Goal: Navigation & Orientation: Understand site structure

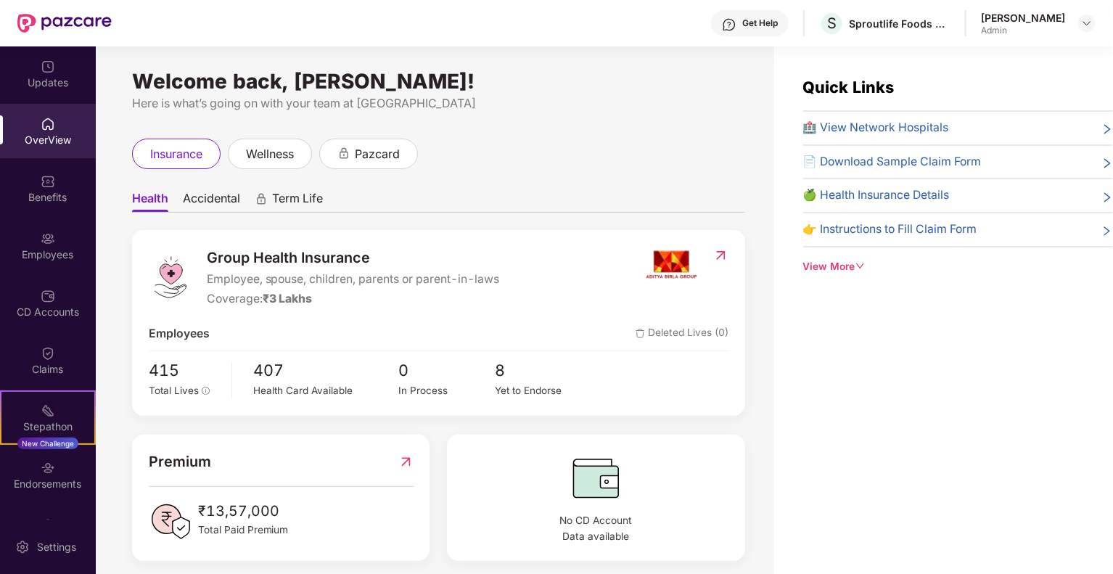
scroll to position [12, 0]
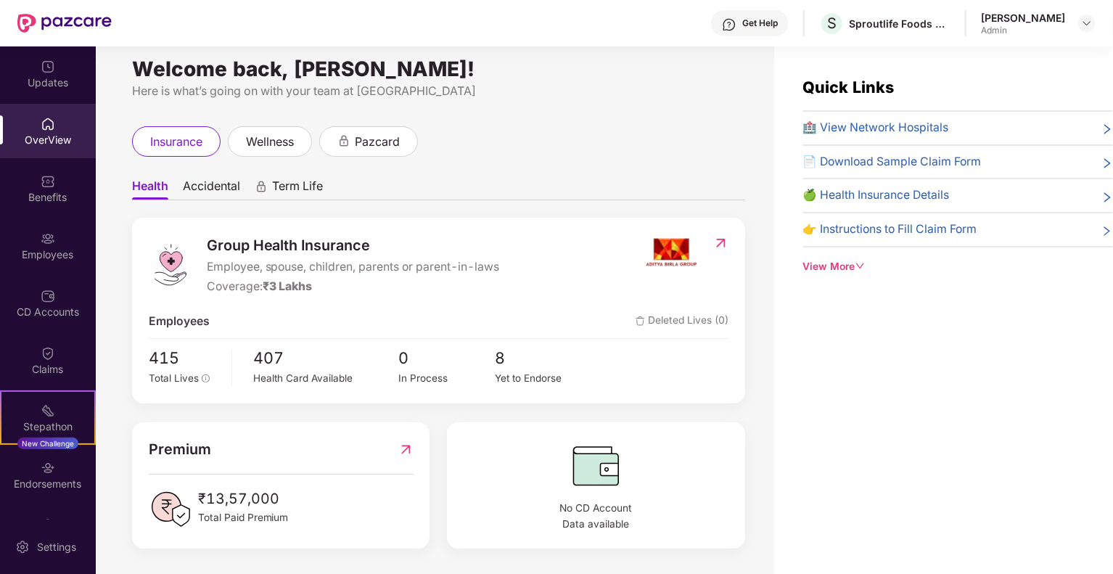
click at [232, 182] on span "Accidental" at bounding box center [211, 189] width 57 height 21
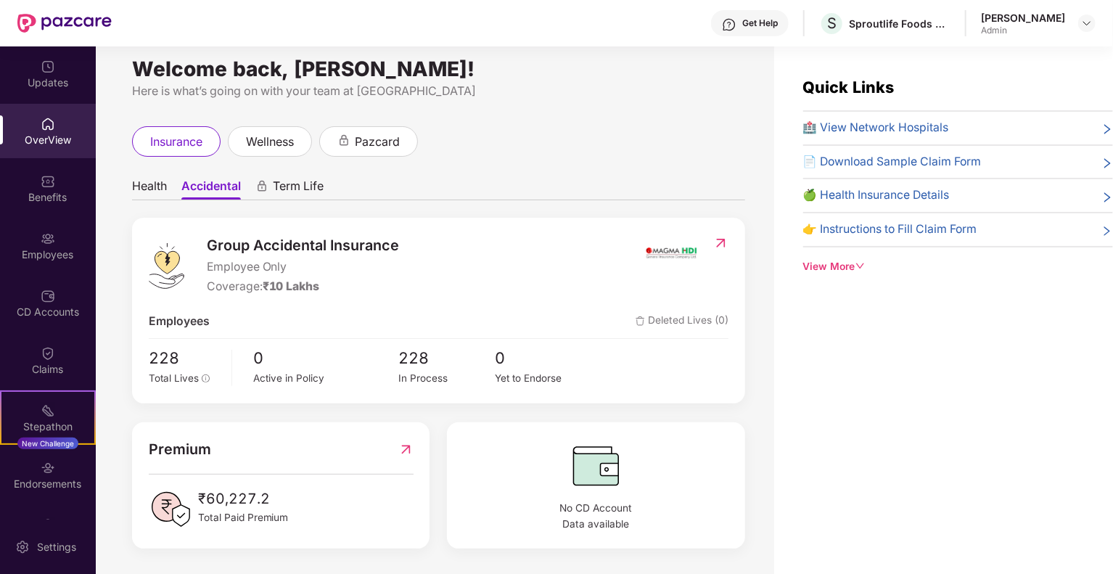
click at [144, 195] on span "Health" at bounding box center [149, 189] width 35 height 21
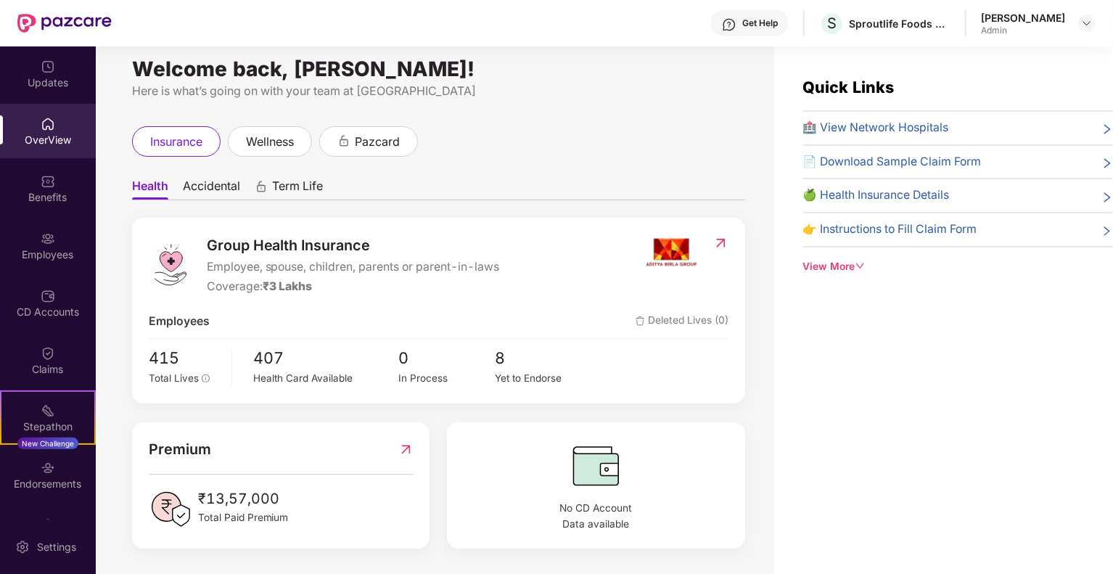
click at [197, 182] on span "Accidental" at bounding box center [211, 189] width 57 height 21
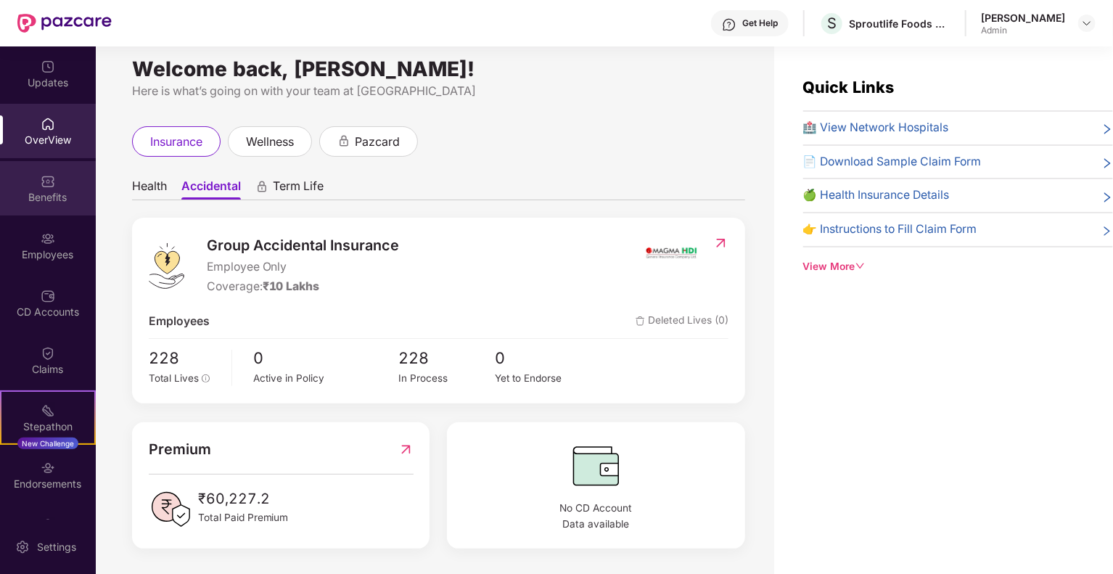
click at [57, 184] on div "Benefits" at bounding box center [48, 188] width 96 height 54
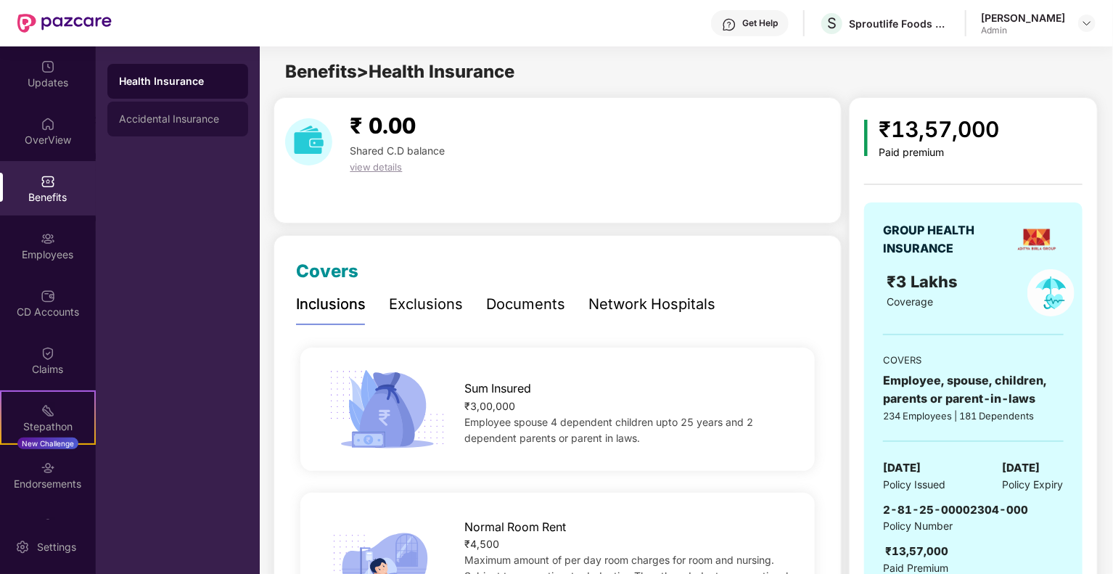
click at [142, 115] on div "Accidental Insurance" at bounding box center [178, 119] width 118 height 12
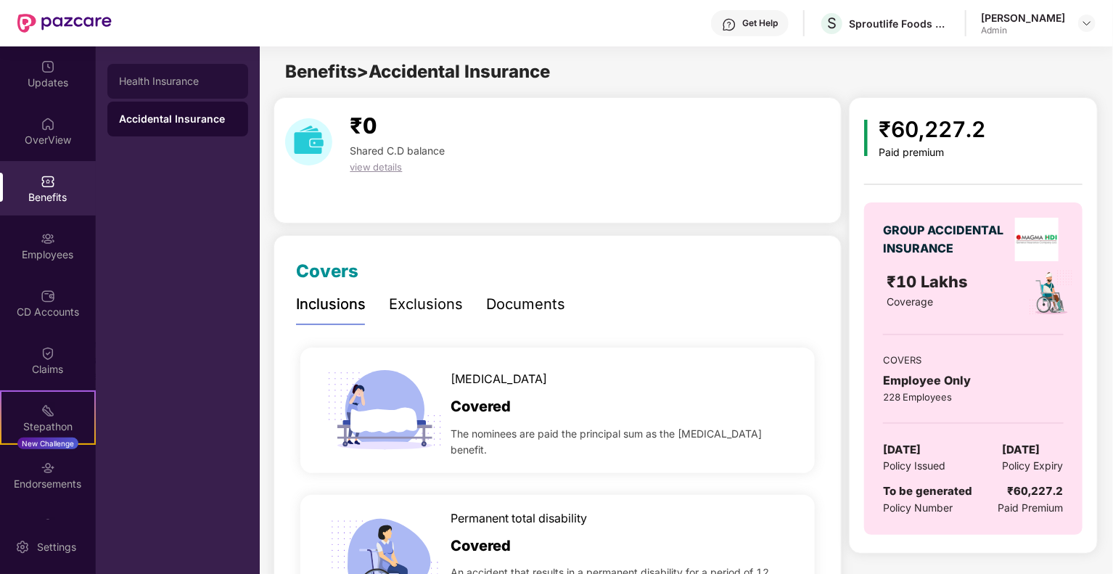
click at [139, 78] on div "Health Insurance" at bounding box center [178, 81] width 118 height 12
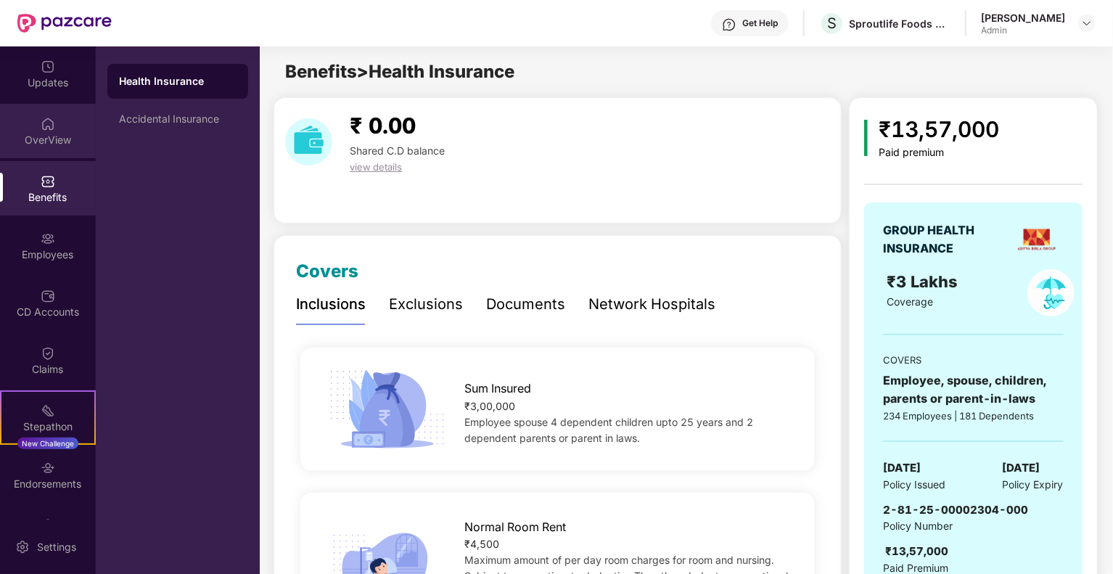
click at [16, 146] on div "OverView" at bounding box center [48, 140] width 96 height 15
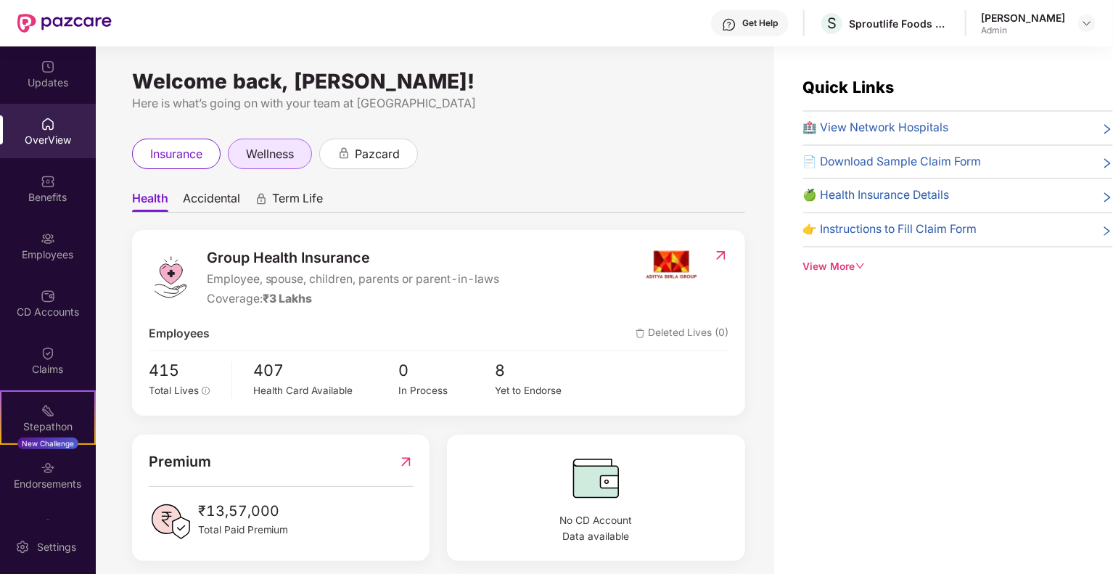
click at [280, 153] on span "wellness" at bounding box center [270, 154] width 48 height 18
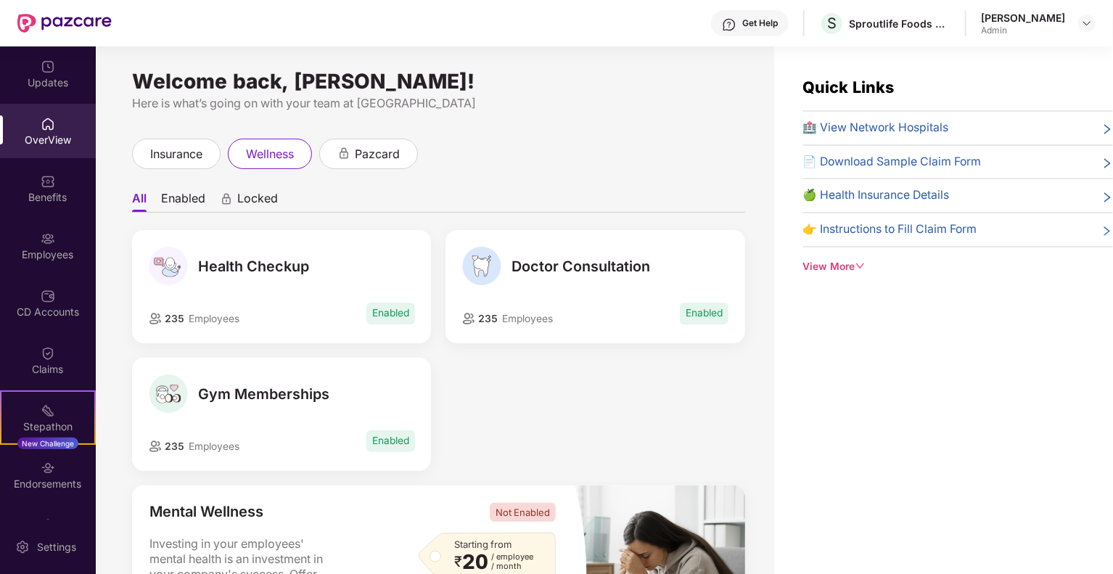
click at [195, 201] on li "Enabled" at bounding box center [183, 201] width 44 height 21
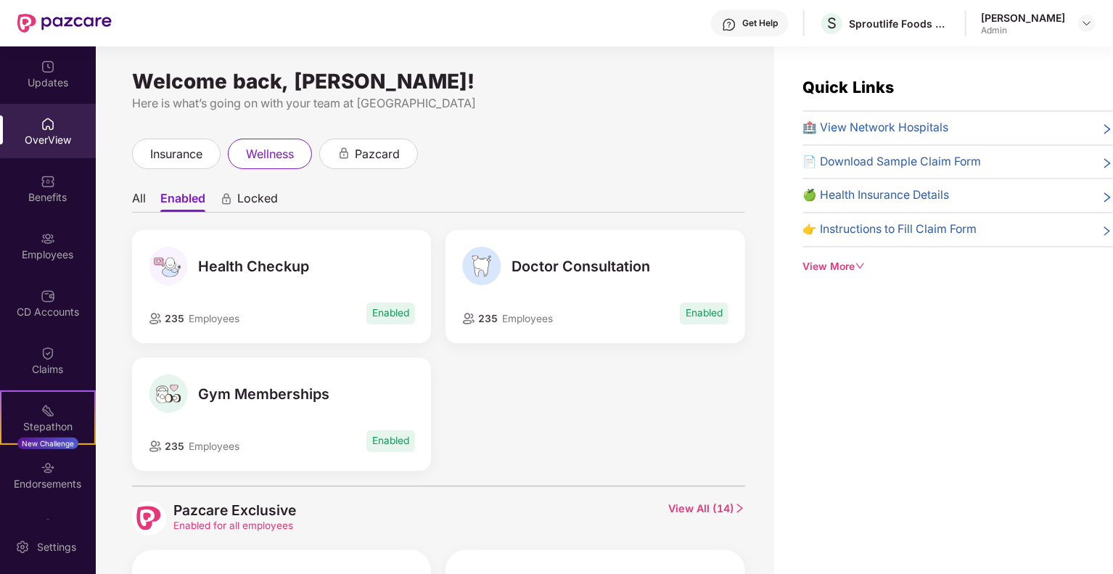
click at [148, 208] on ul "All Enabled Locked" at bounding box center [438, 198] width 613 height 29
click at [140, 197] on li "All" at bounding box center [139, 201] width 14 height 21
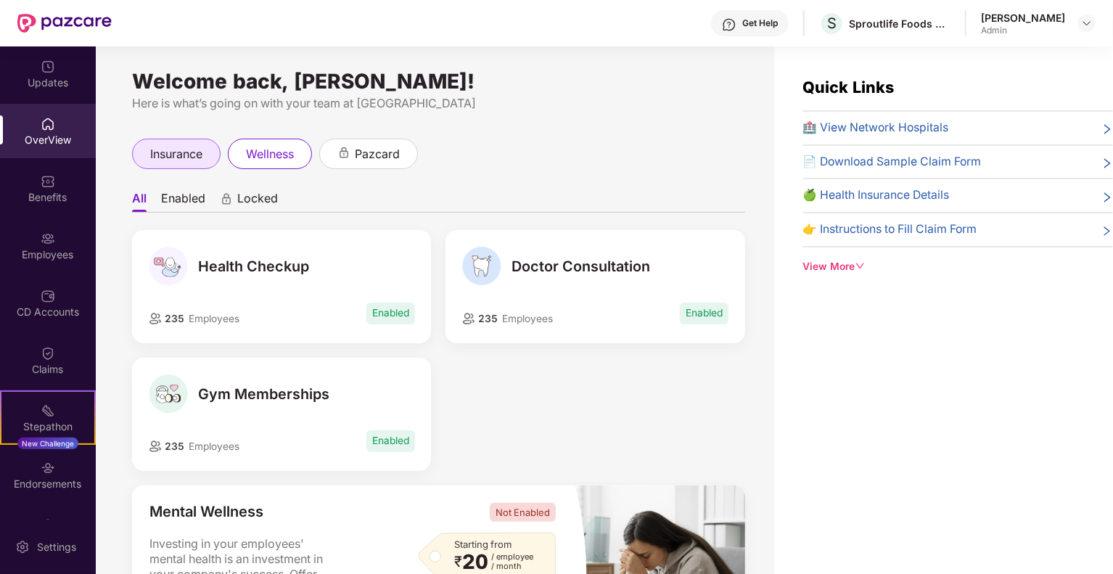
click at [209, 164] on div "insurance" at bounding box center [176, 154] width 89 height 30
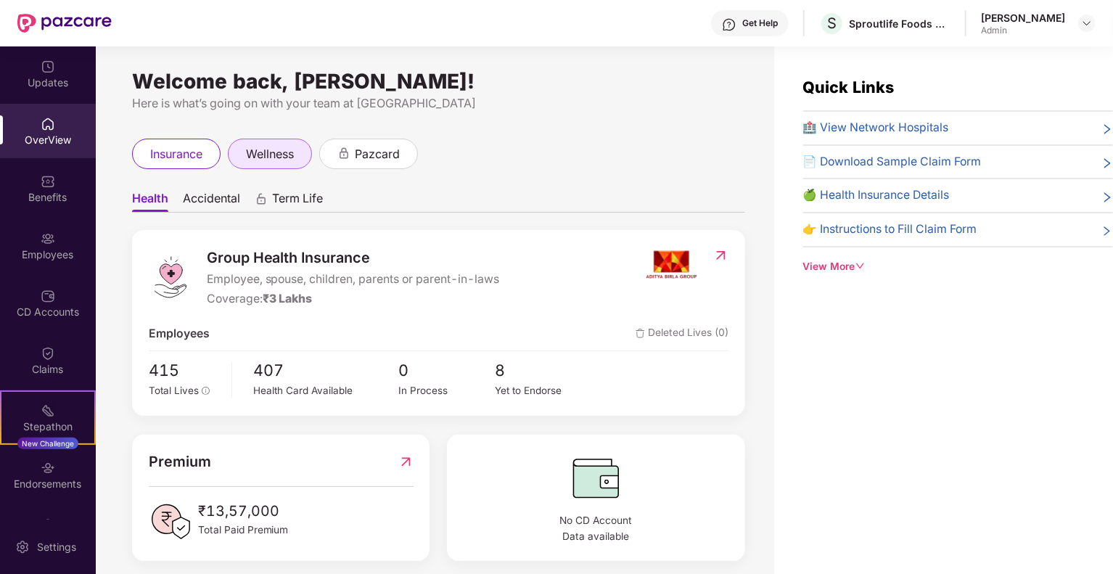
click at [277, 152] on span "wellness" at bounding box center [270, 154] width 48 height 18
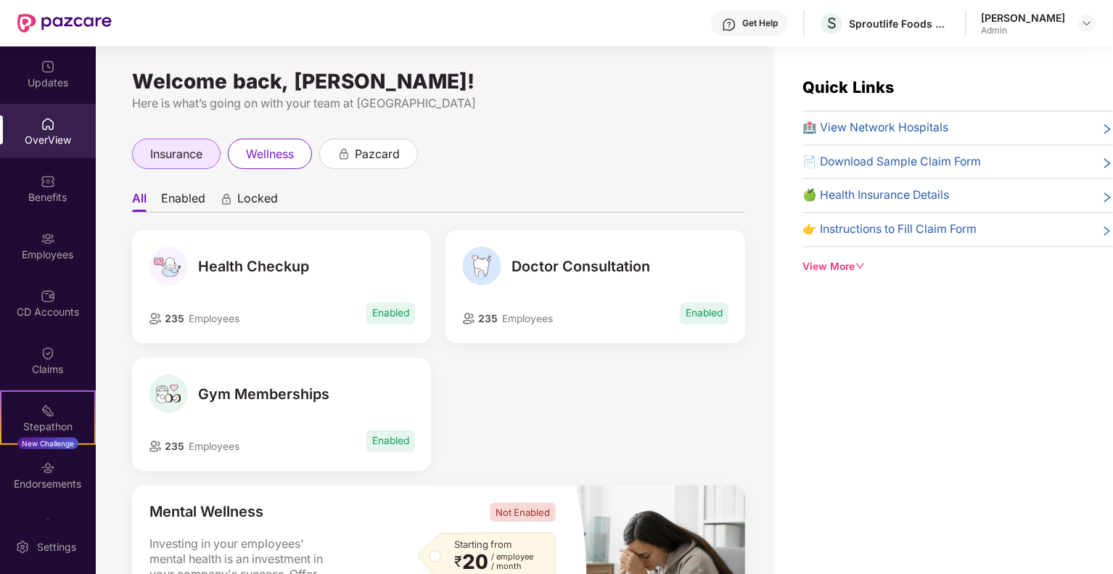
click at [202, 162] on span "insurance" at bounding box center [176, 154] width 52 height 18
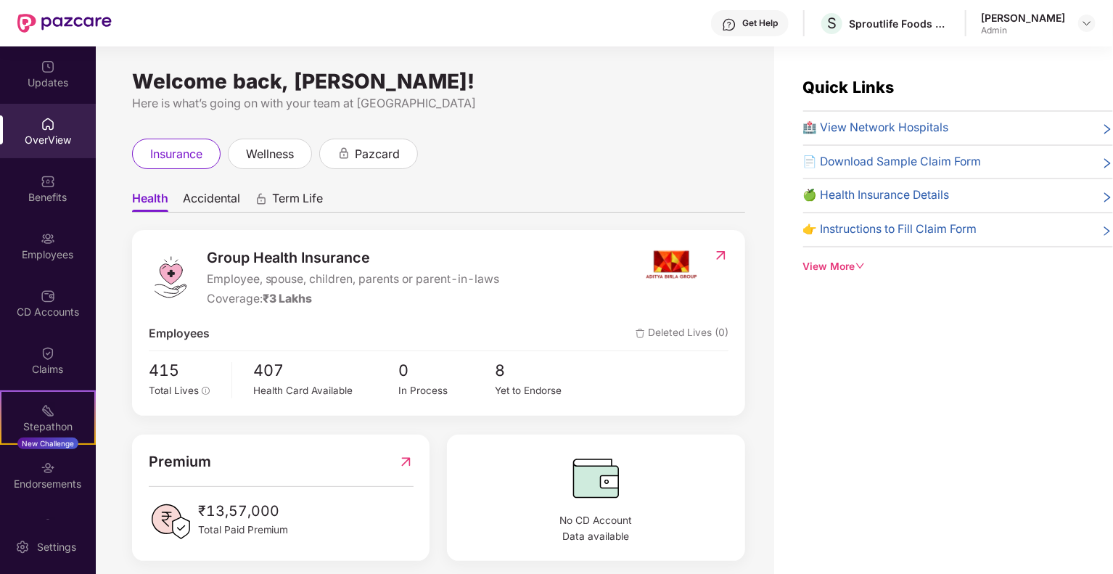
scroll to position [12, 0]
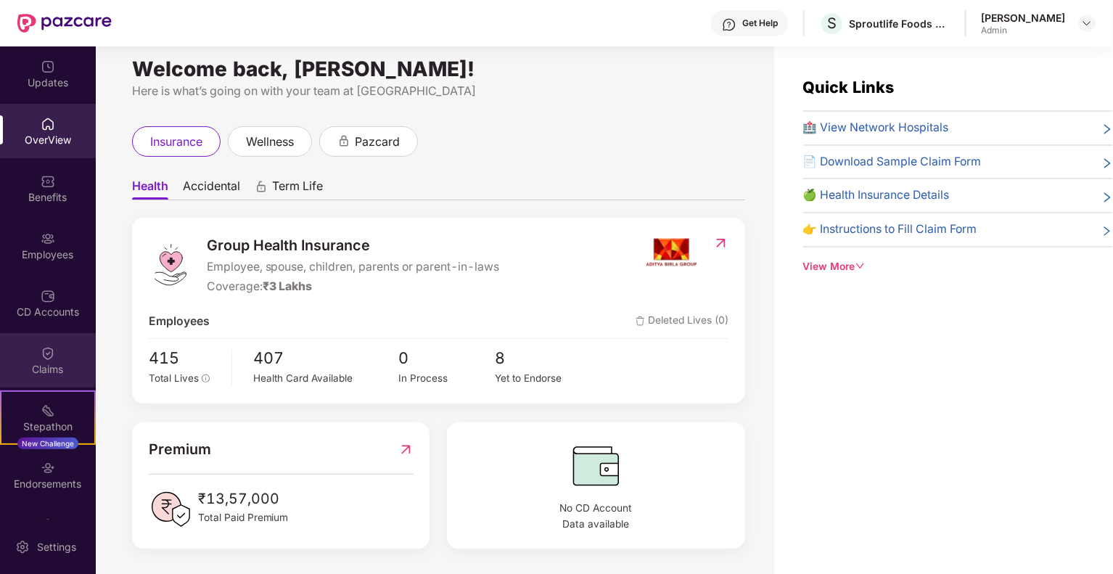
click at [57, 334] on div "Claims" at bounding box center [48, 360] width 96 height 54
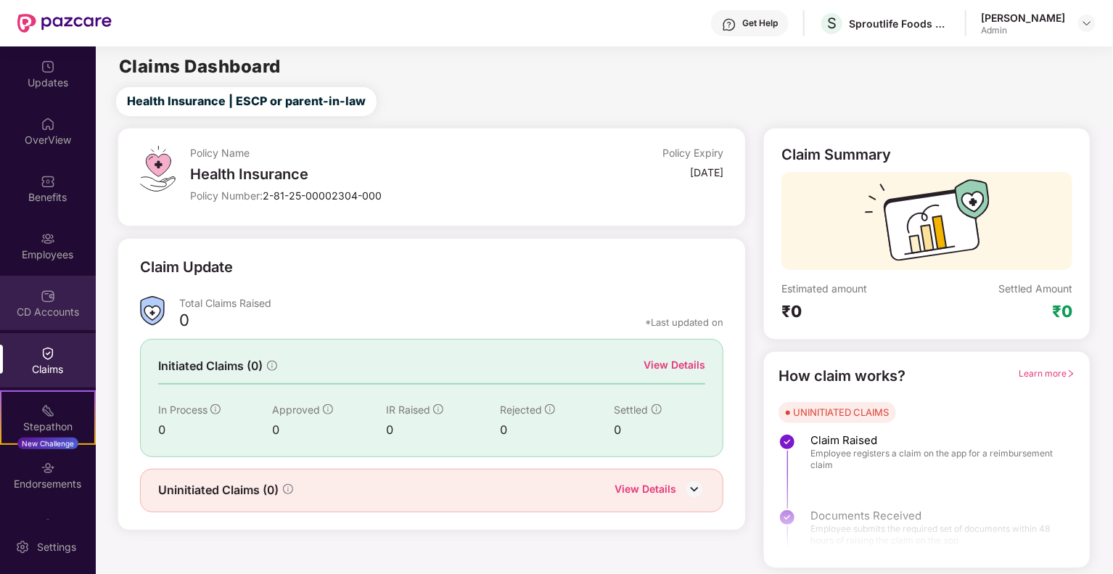
click at [67, 298] on div "CD Accounts" at bounding box center [48, 303] width 96 height 54
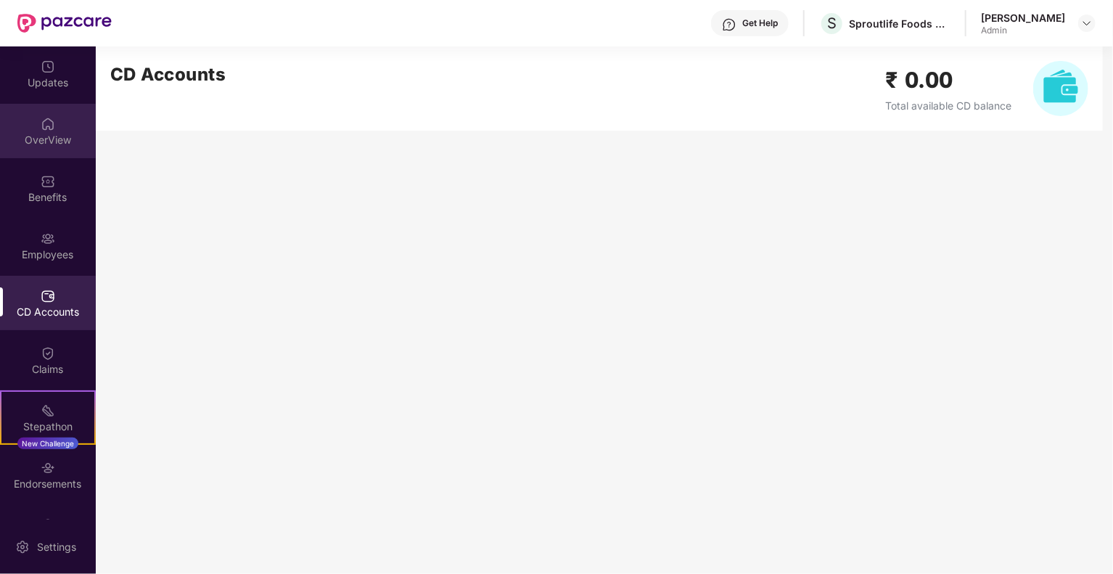
click at [52, 142] on div "OverView" at bounding box center [48, 140] width 96 height 15
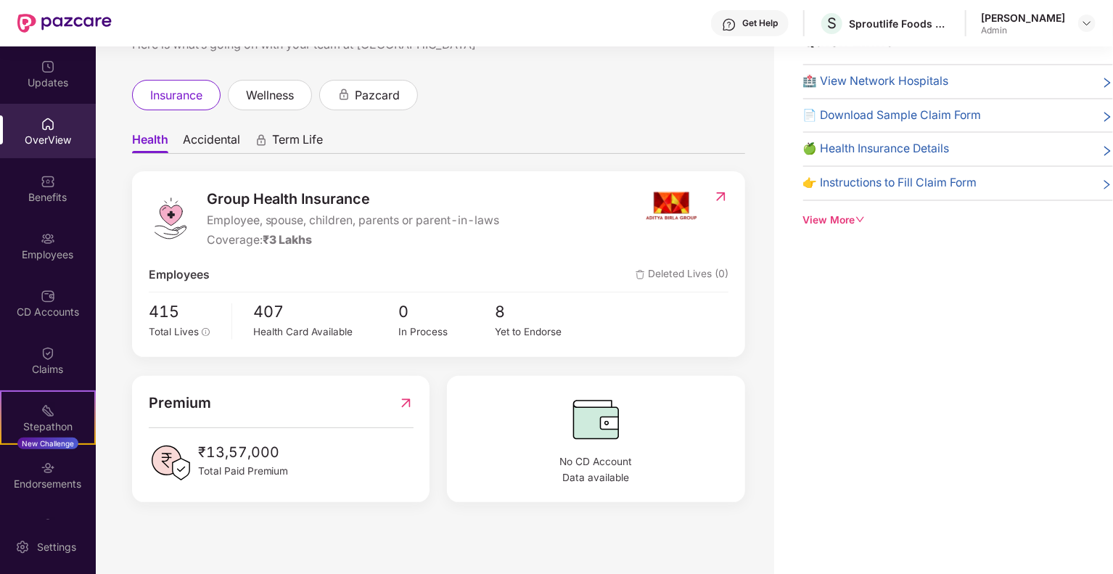
scroll to position [0, 0]
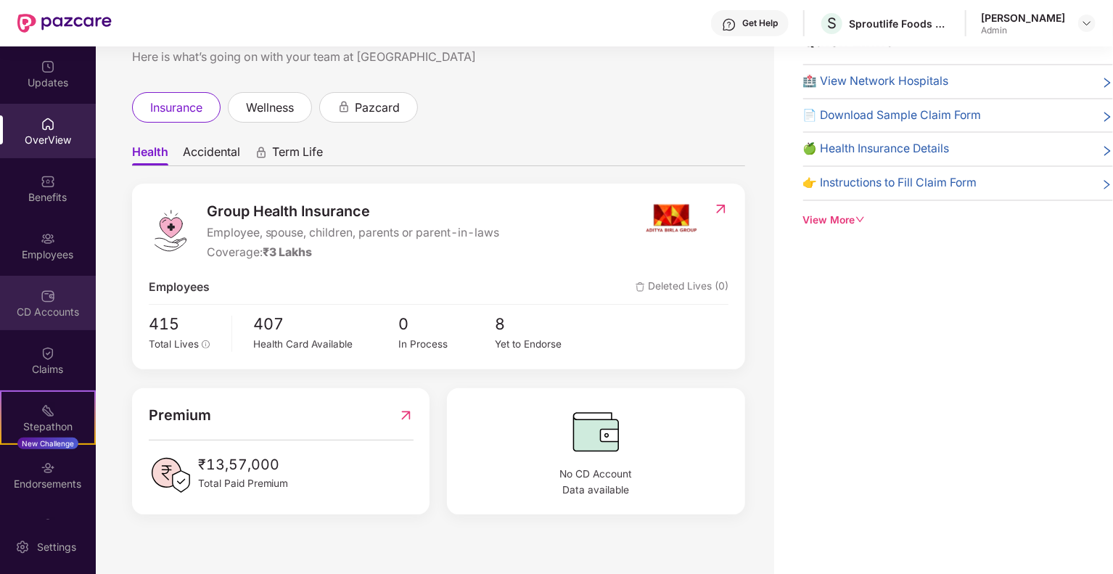
click at [61, 310] on div "CD Accounts" at bounding box center [48, 312] width 96 height 15
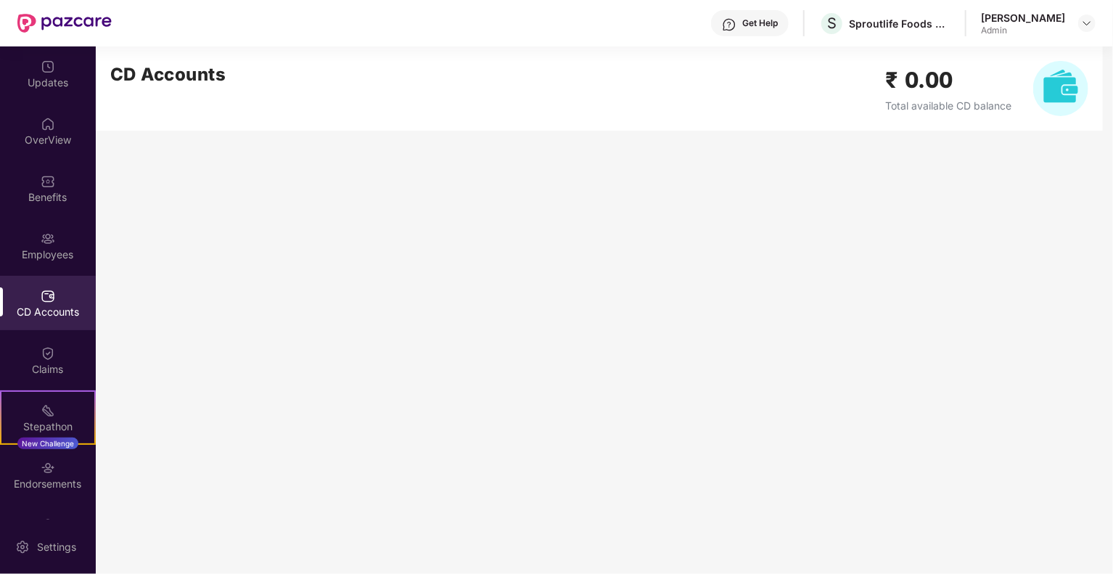
click at [912, 80] on h2 "₹ 0.00" at bounding box center [948, 80] width 126 height 34
click at [59, 126] on div "OverView" at bounding box center [48, 131] width 96 height 54
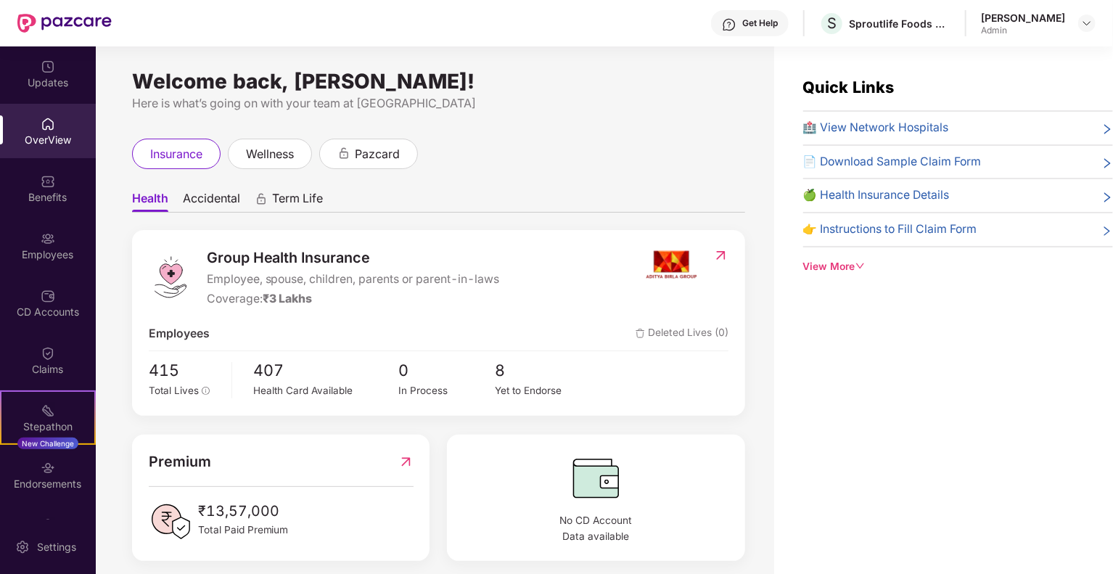
click at [211, 195] on span "Accidental" at bounding box center [211, 201] width 57 height 21
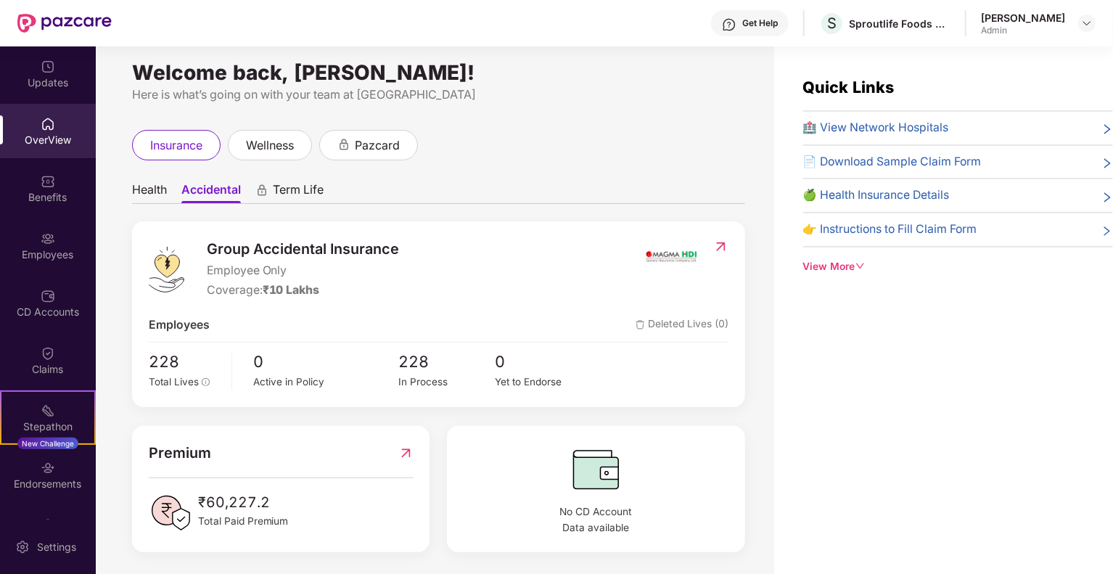
scroll to position [12, 0]
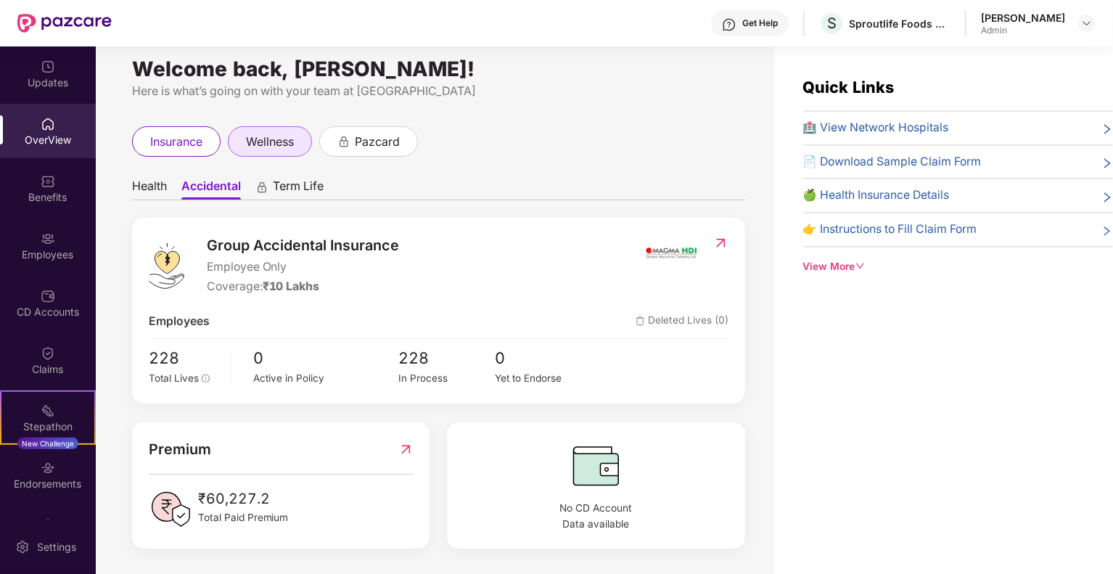
click at [279, 144] on span "wellness" at bounding box center [270, 142] width 48 height 18
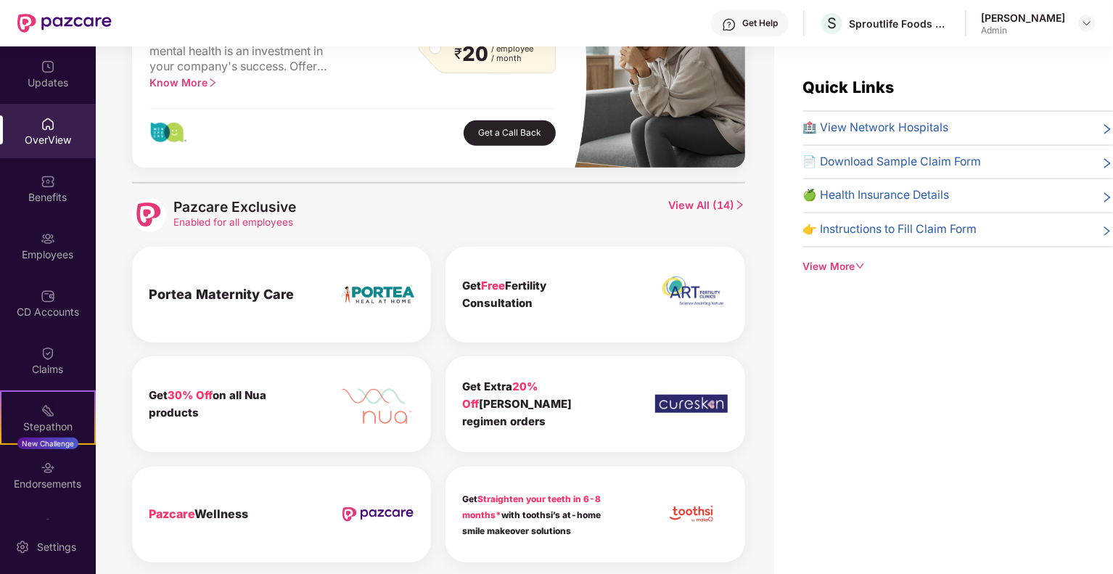
scroll to position [536, 0]
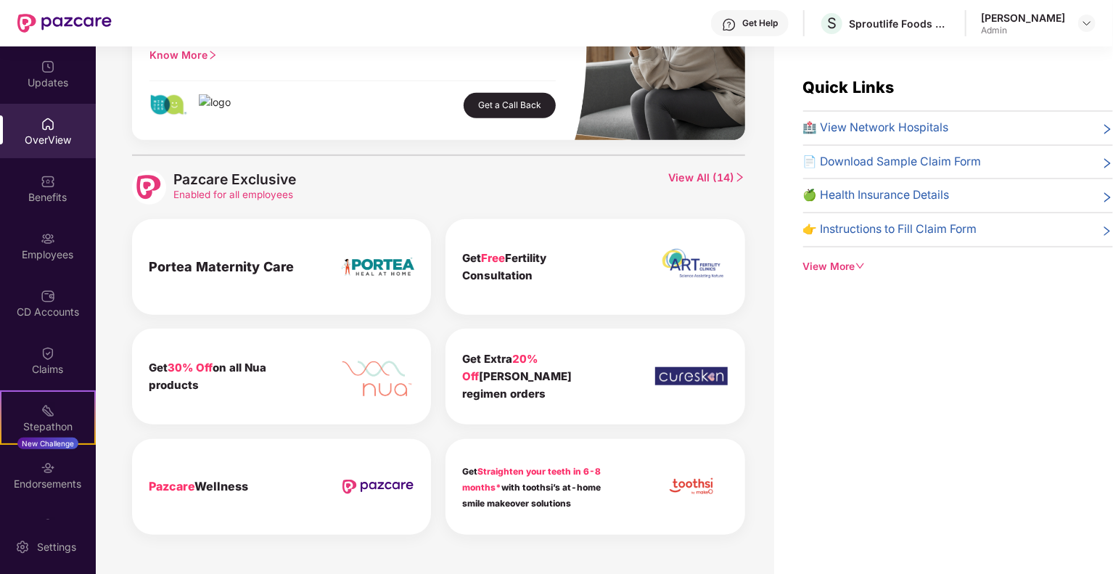
click at [385, 486] on img at bounding box center [378, 487] width 73 height 15
click at [680, 171] on span "View All ( 14 )" at bounding box center [706, 188] width 76 height 34
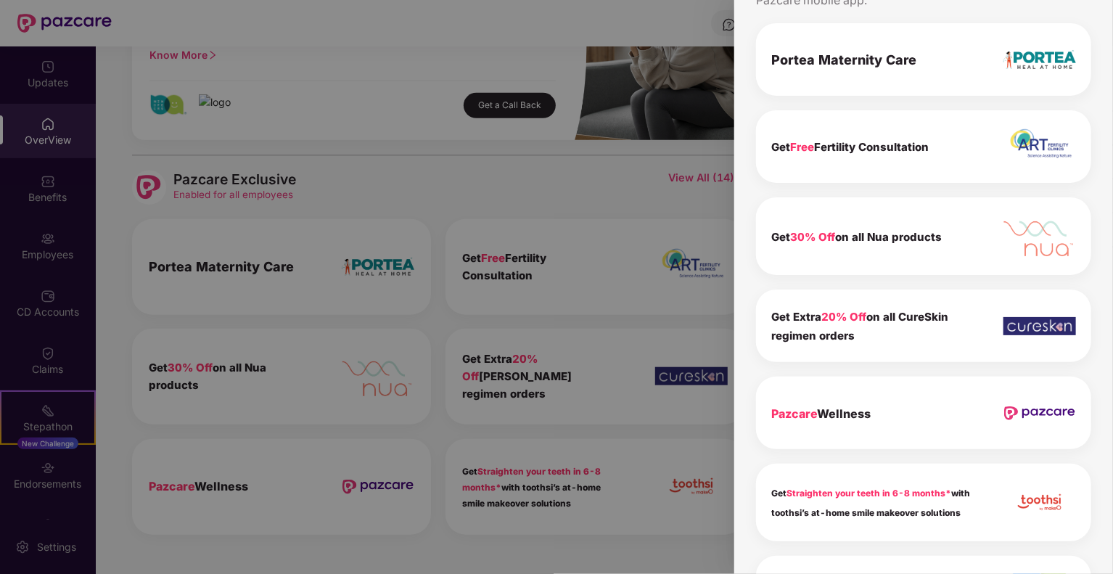
scroll to position [145, 0]
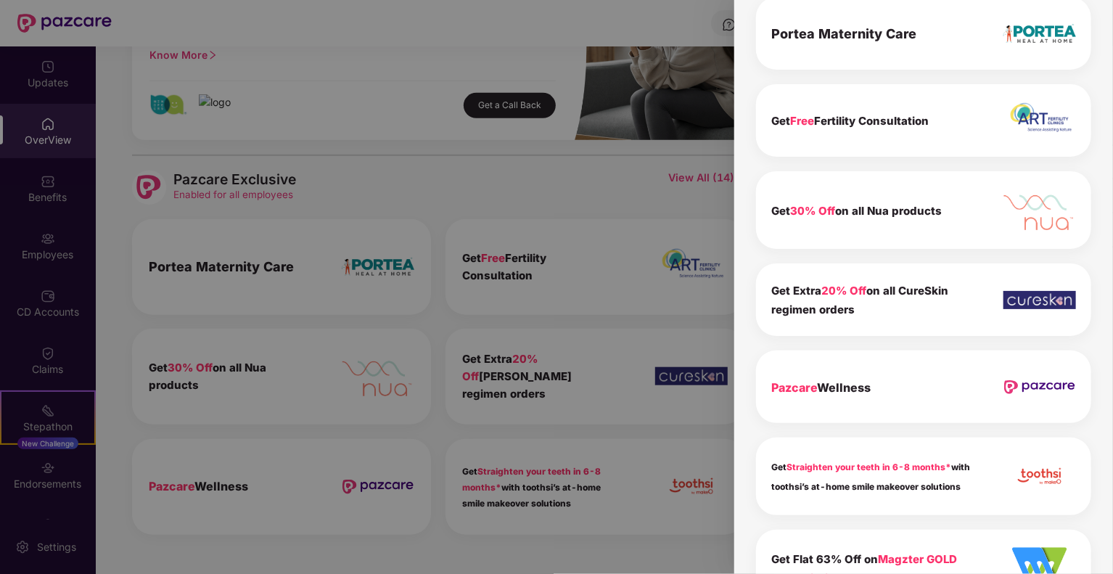
click at [803, 380] on span "Pazcare" at bounding box center [794, 387] width 46 height 15
click at [1036, 391] on img at bounding box center [1040, 387] width 73 height 15
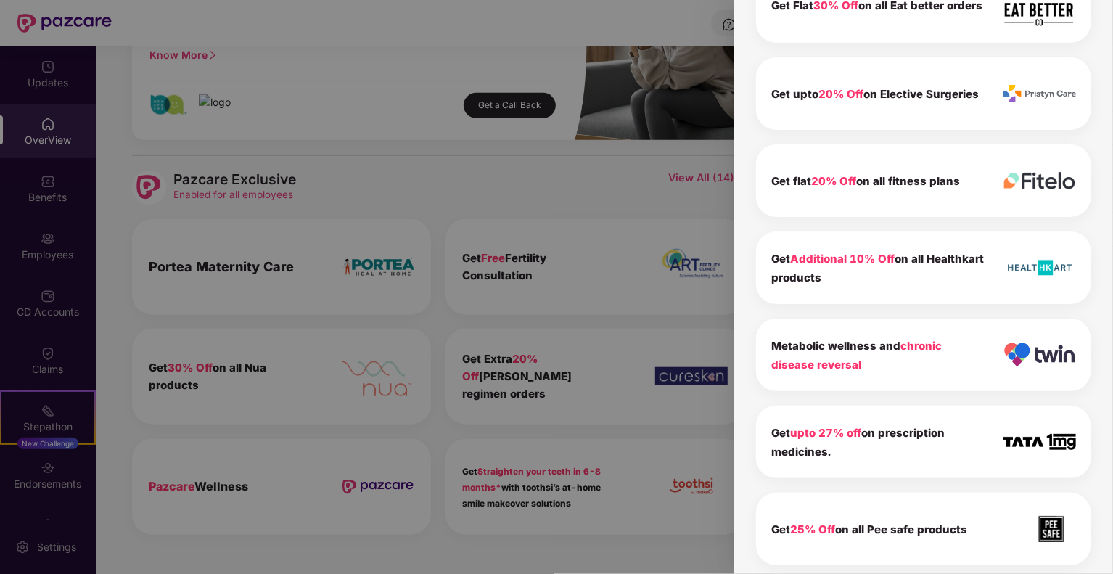
scroll to position [806, 0]
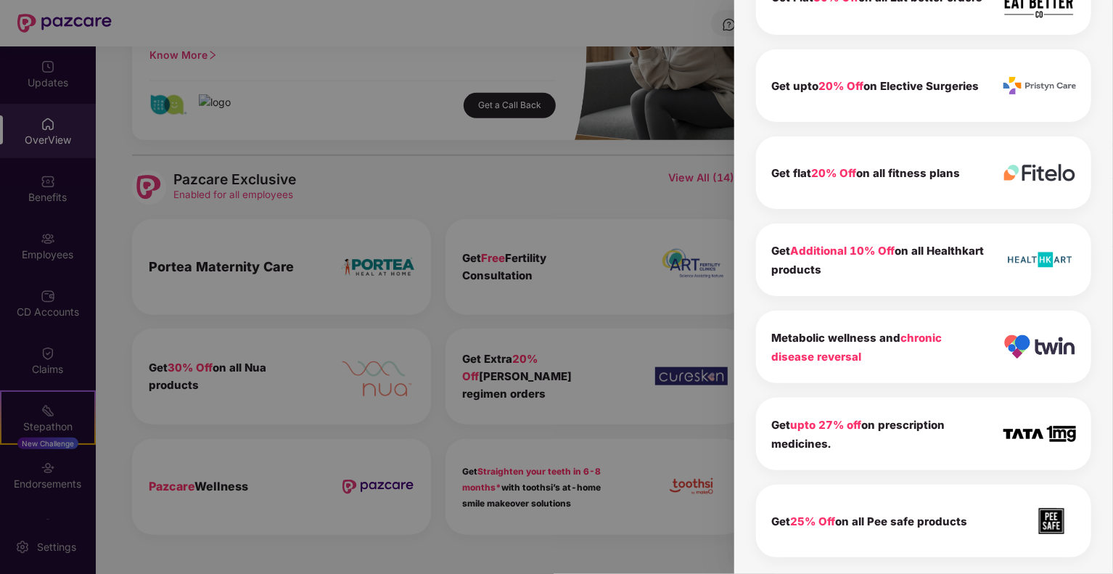
click at [676, 539] on div at bounding box center [556, 287] width 1113 height 574
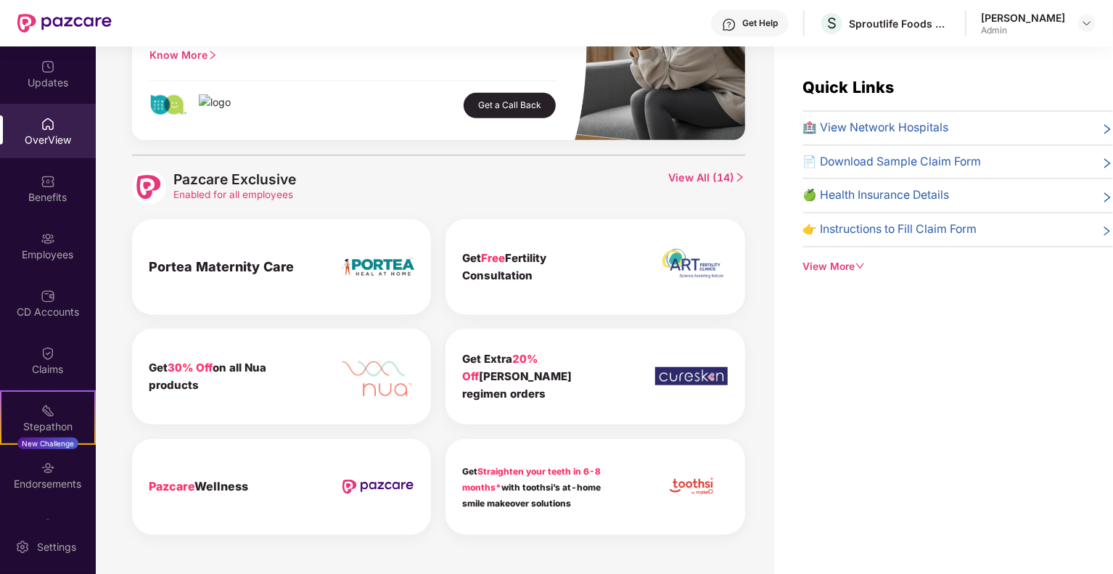
click at [725, 174] on span "View All ( 14 )" at bounding box center [706, 188] width 76 height 34
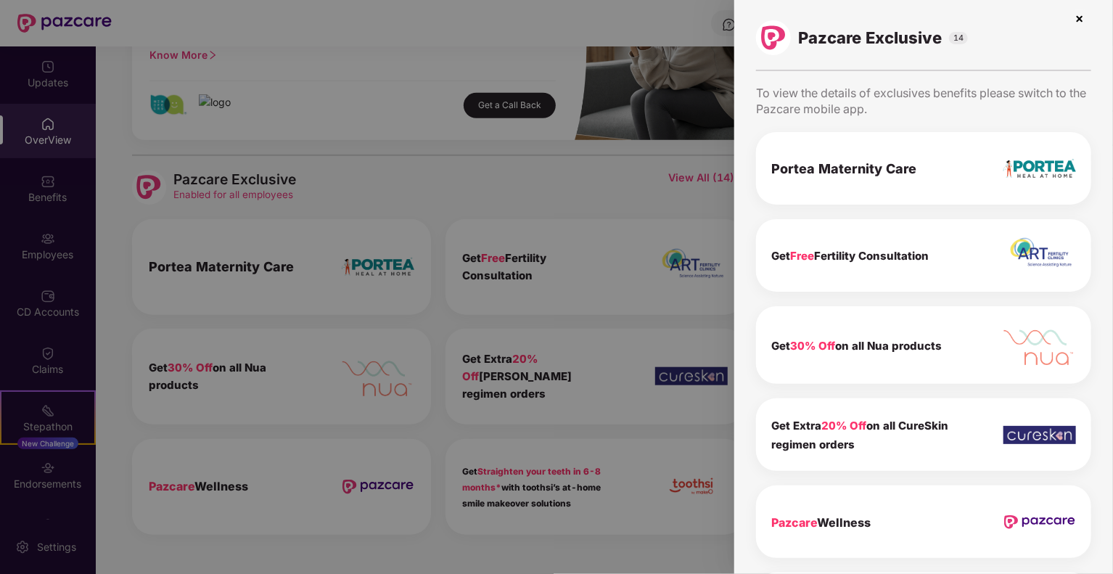
scroll to position [0, 0]
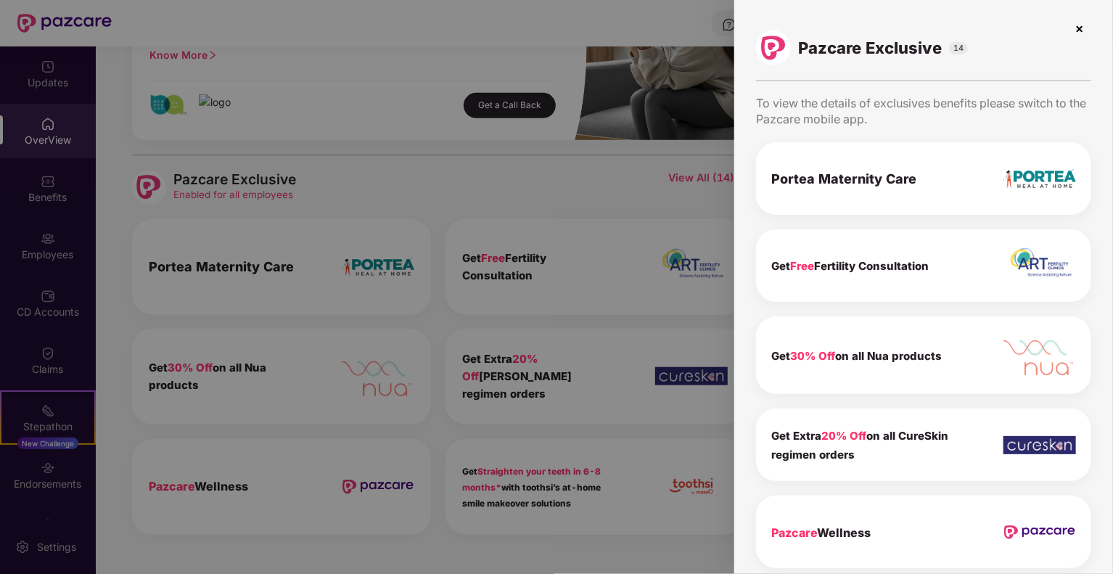
click at [691, 19] on div at bounding box center [556, 287] width 1113 height 574
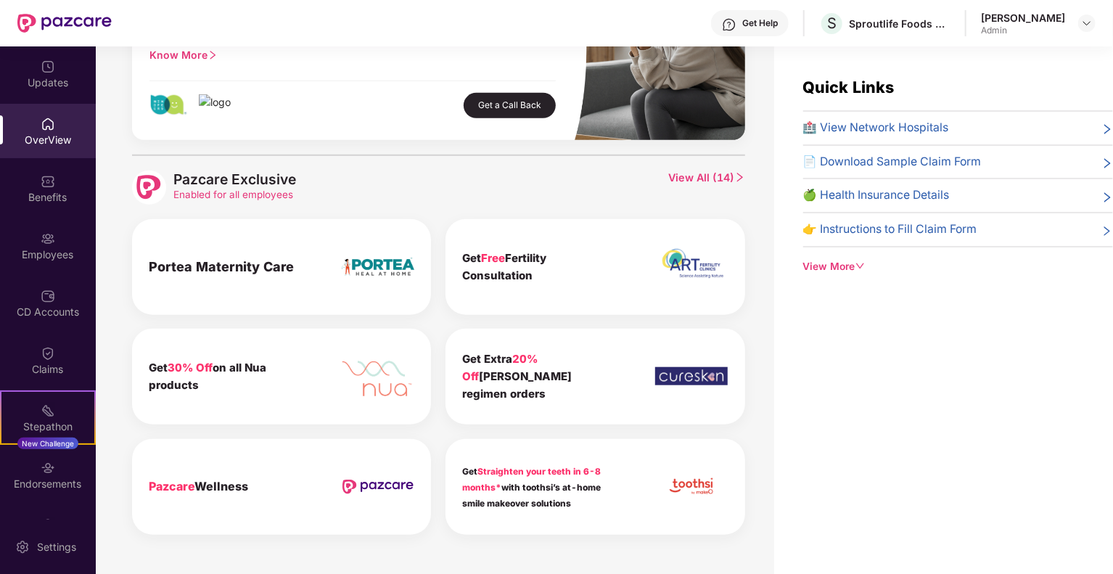
click at [842, 274] on div "Quick Links 🏥 View Network Hospitals 📄 Download Sample Claim Form 🍏 Health Insu…" at bounding box center [943, 333] width 339 height 574
click at [845, 267] on div "View More" at bounding box center [958, 267] width 310 height 16
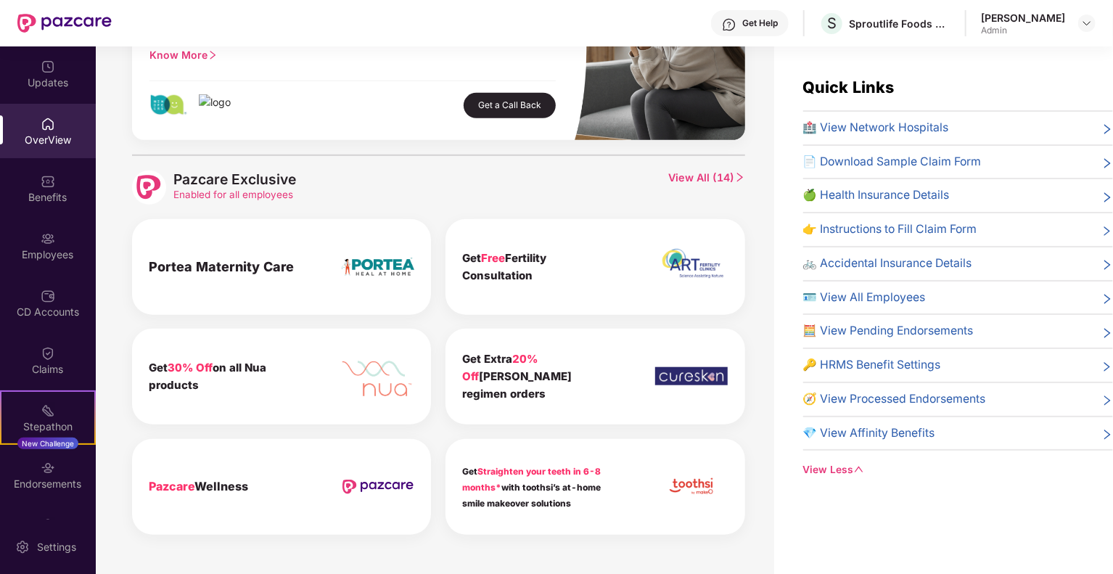
click at [875, 394] on span "🧭 View Processed Endorsements" at bounding box center [894, 399] width 183 height 18
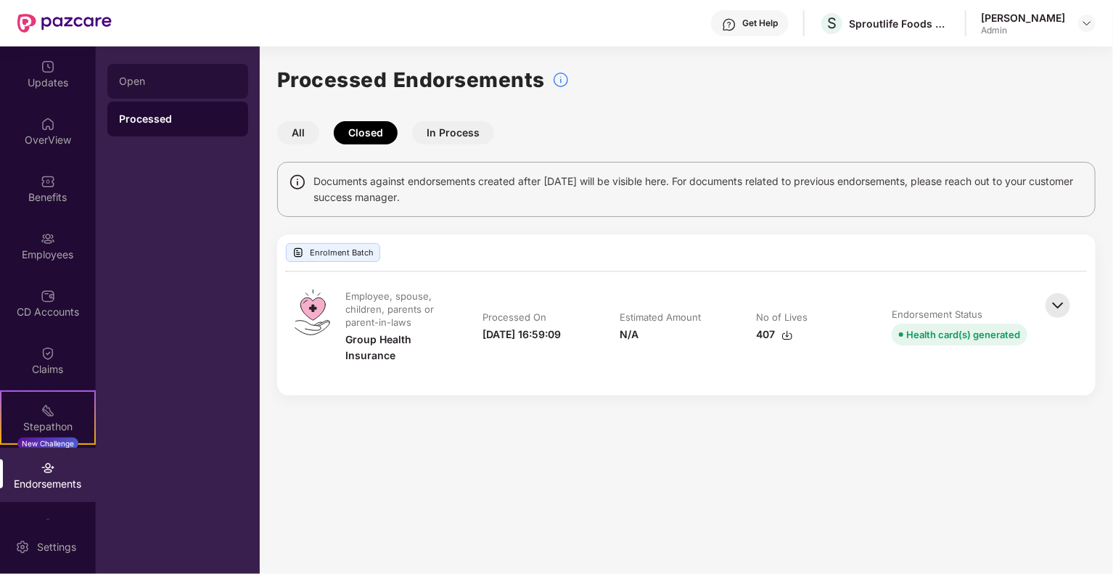
click at [142, 86] on div "Open" at bounding box center [178, 81] width 118 height 12
